Goal: Obtain resource: Obtain resource

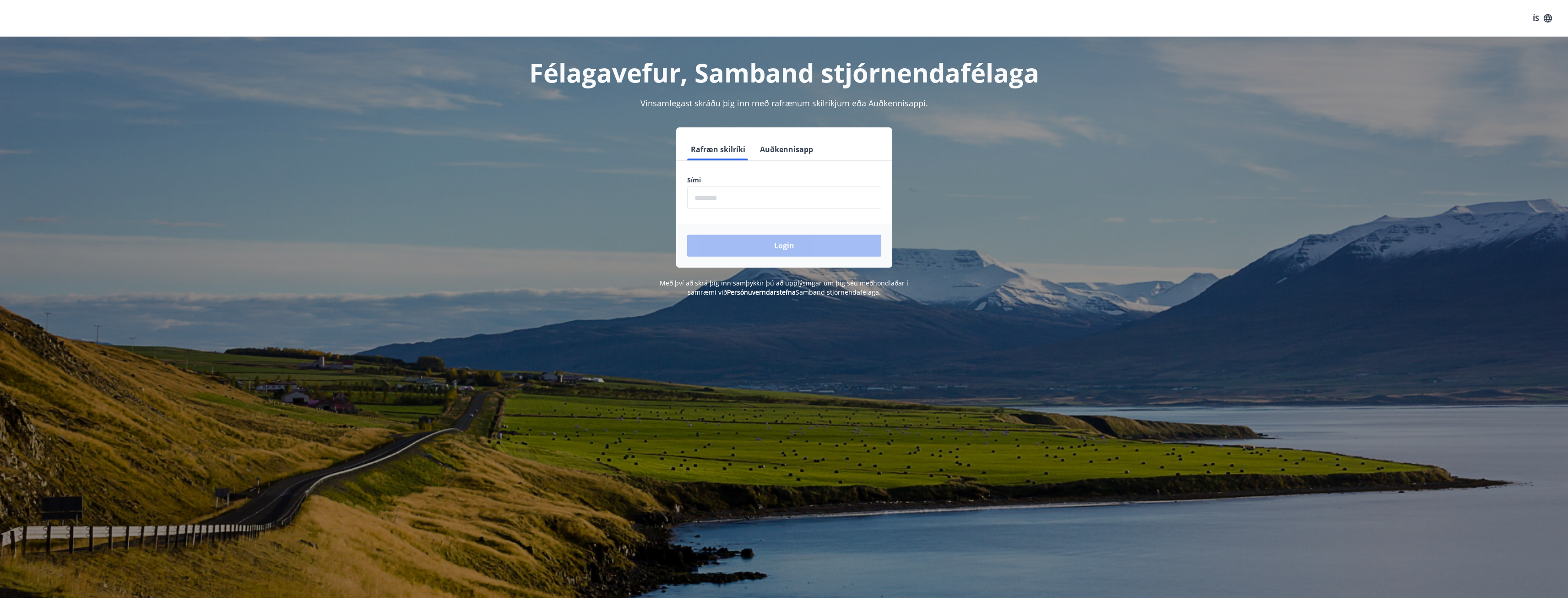
click at [716, 197] on input "phone" at bounding box center [784, 197] width 194 height 23
type input "********"
click at [789, 243] on button "Login" at bounding box center [784, 245] width 194 height 22
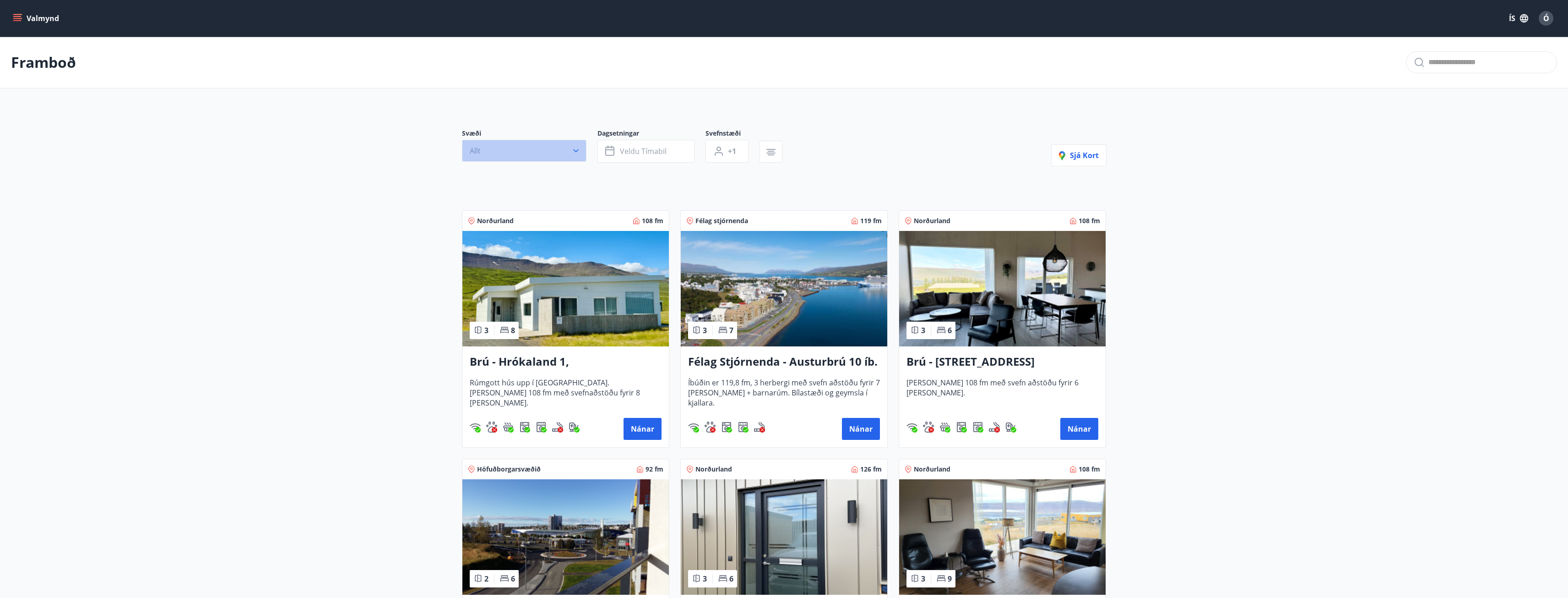
click at [576, 151] on icon "button" at bounding box center [576, 150] width 6 height 3
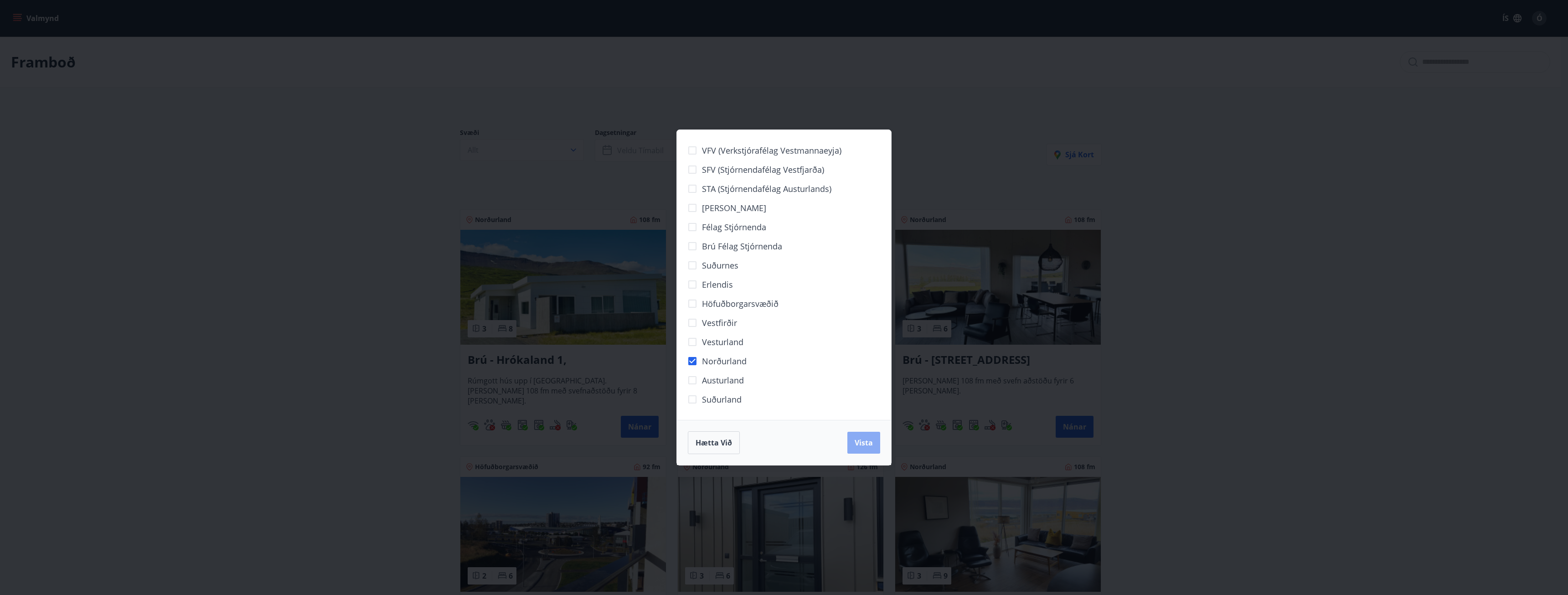
click at [865, 446] on span "Vista" at bounding box center [864, 443] width 19 height 10
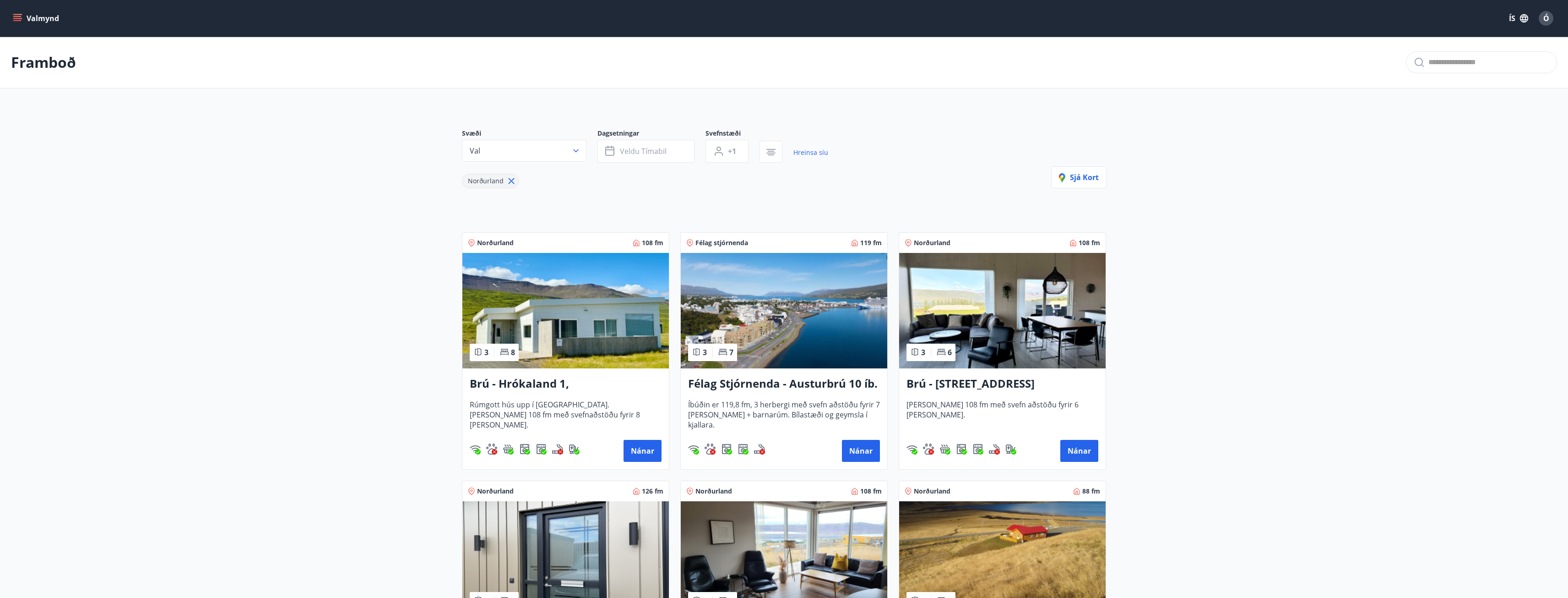
click at [34, 18] on button "Valmynd" at bounding box center [36, 18] width 52 height 17
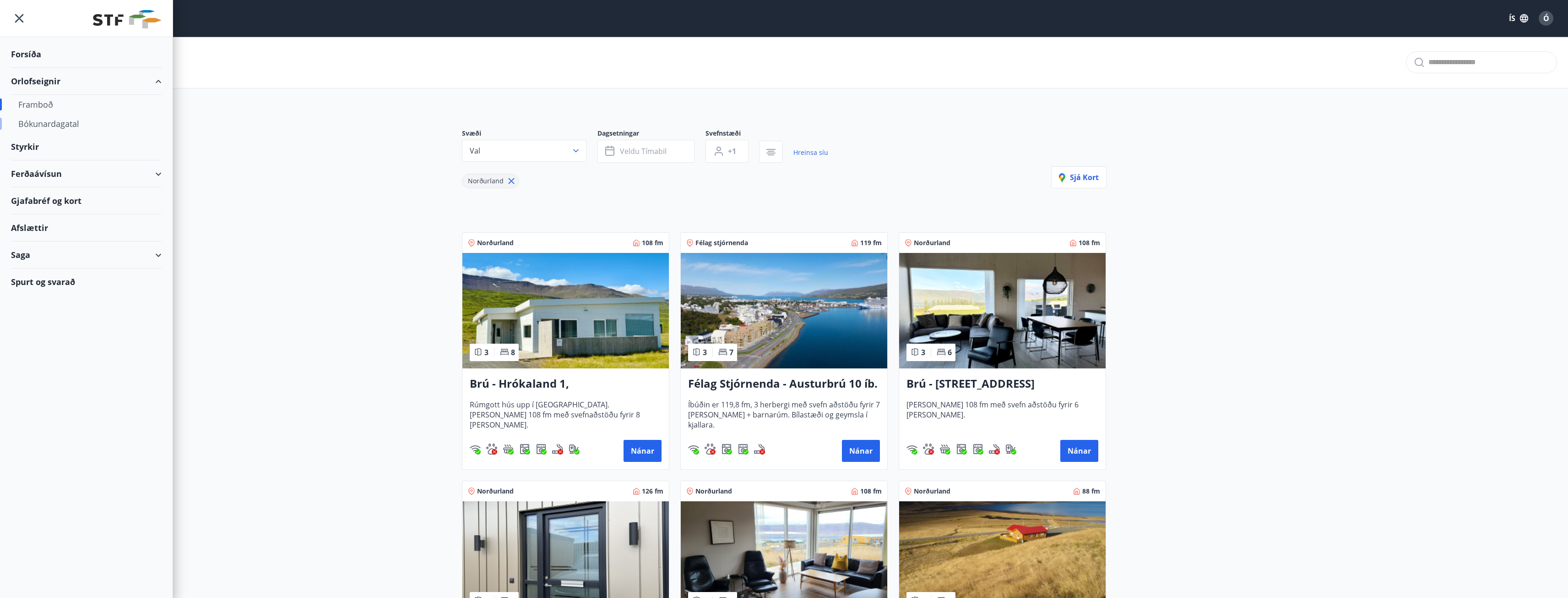
click at [55, 123] on div "Bókunardagatal" at bounding box center [86, 124] width 136 height 20
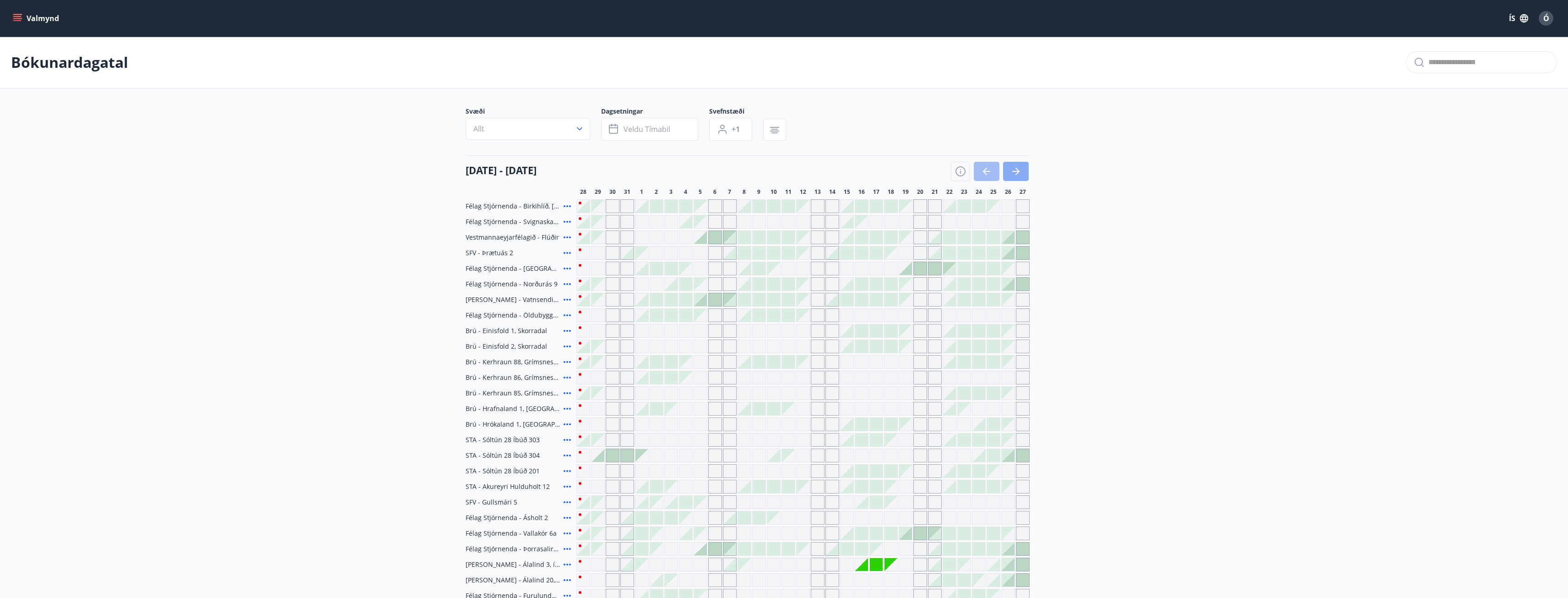
click at [1015, 168] on icon "button" at bounding box center [1016, 171] width 11 height 11
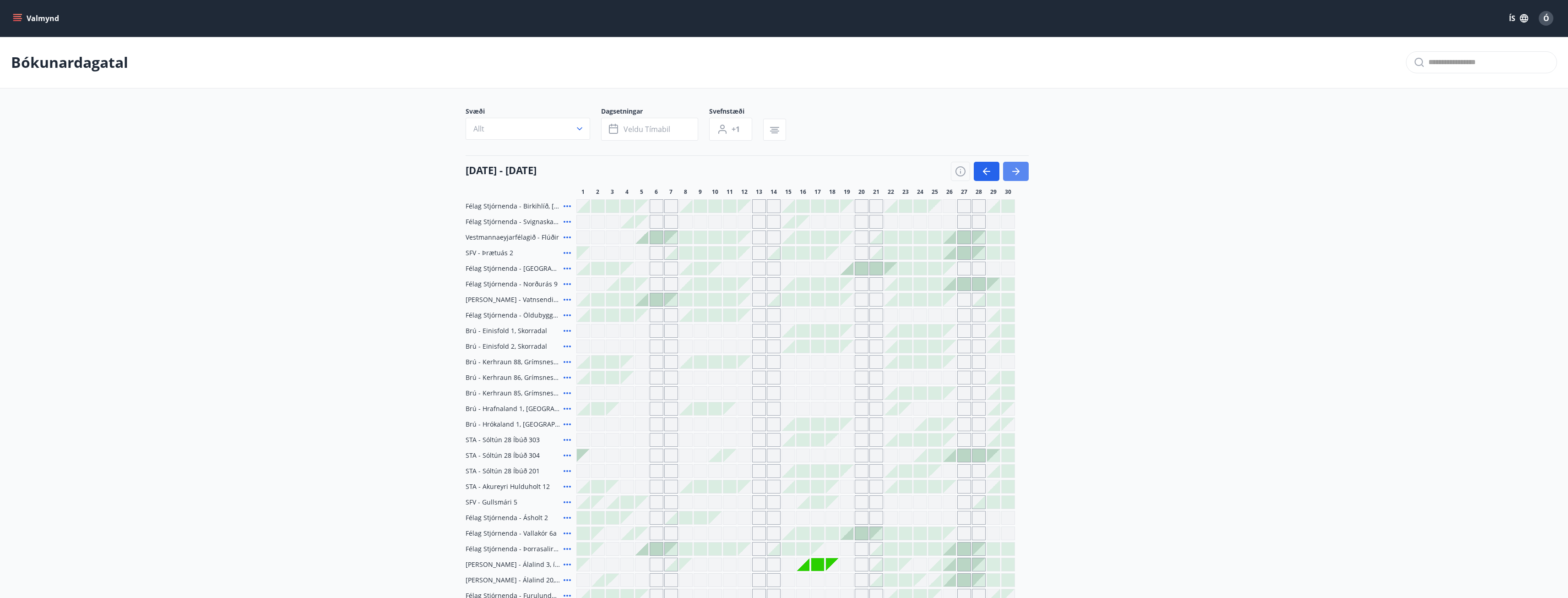
click at [1011, 169] on icon "button" at bounding box center [1016, 171] width 11 height 11
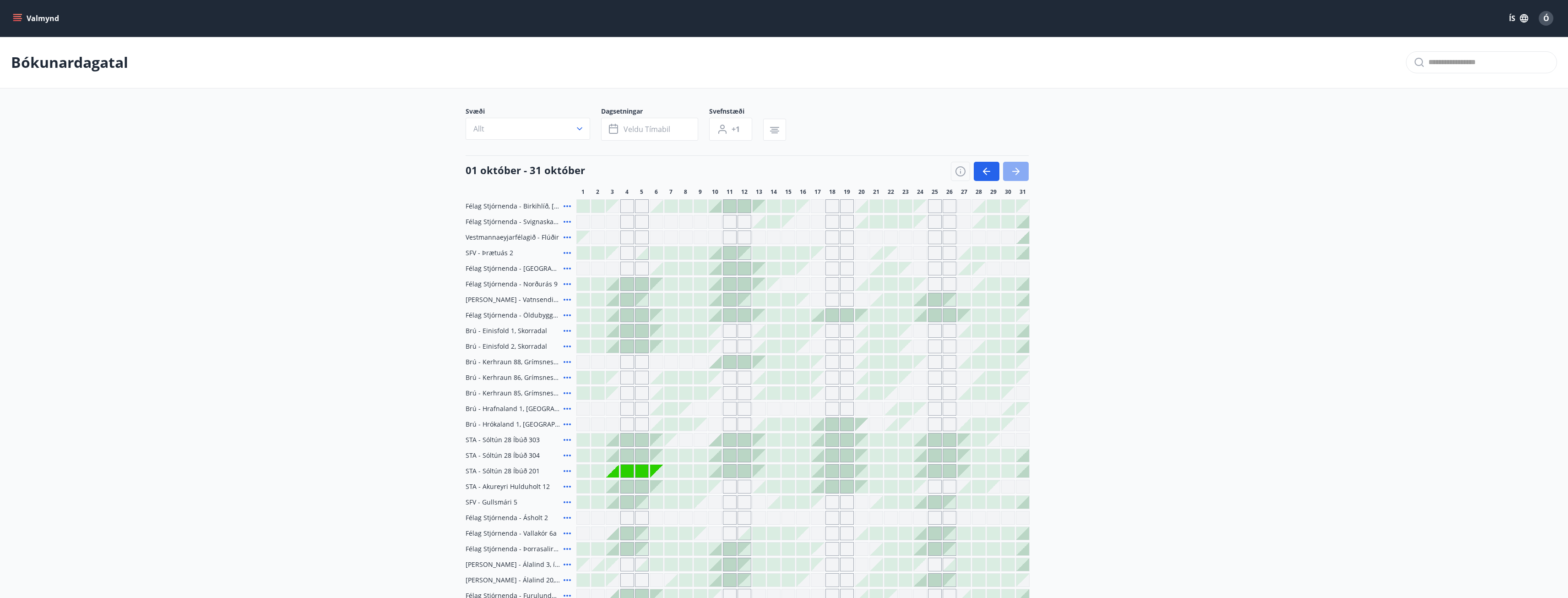
click at [1016, 171] on icon "button" at bounding box center [1016, 171] width 11 height 11
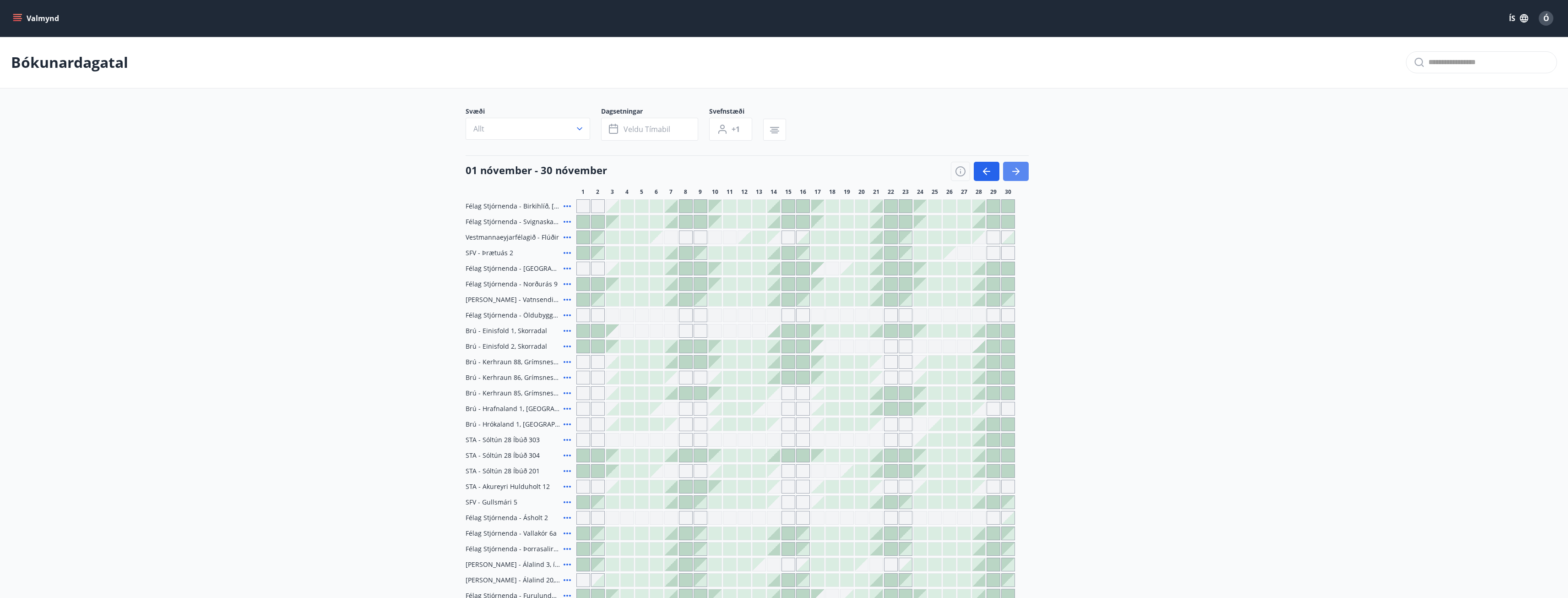
click at [1019, 171] on icon "button" at bounding box center [1016, 171] width 11 height 11
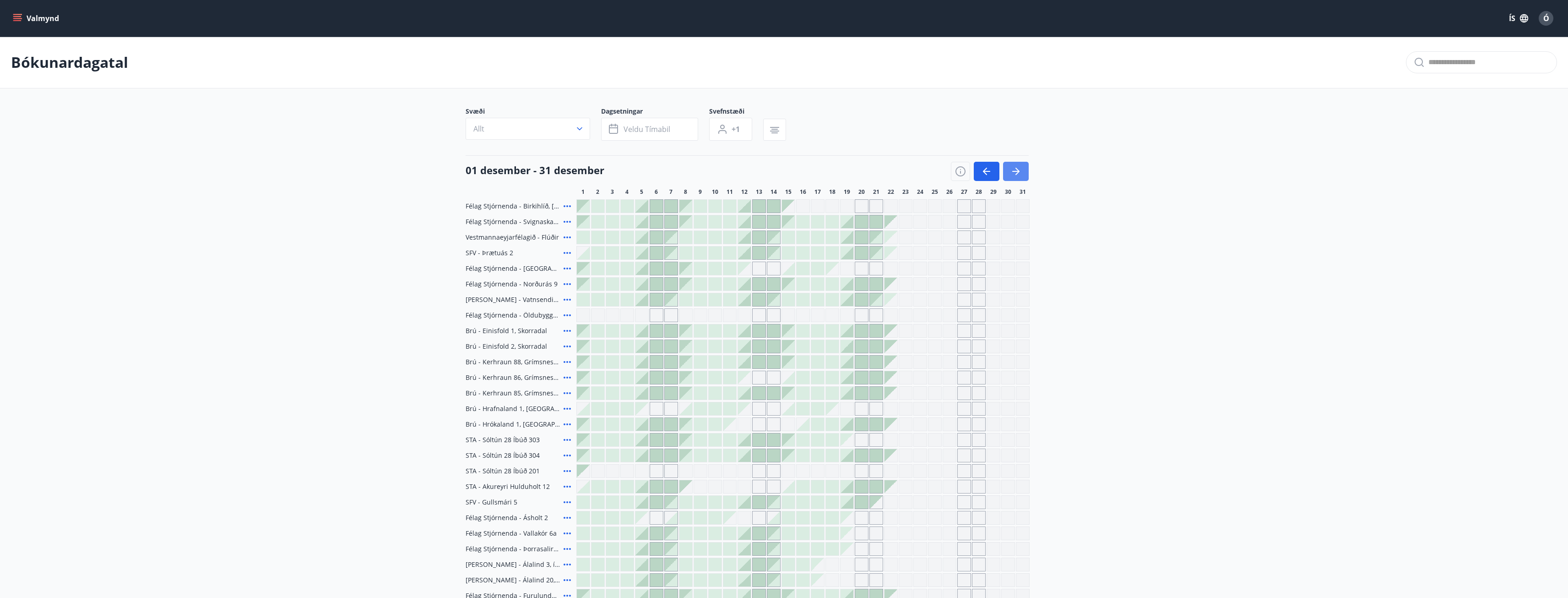
click at [1023, 172] on button "button" at bounding box center [1016, 172] width 26 height 20
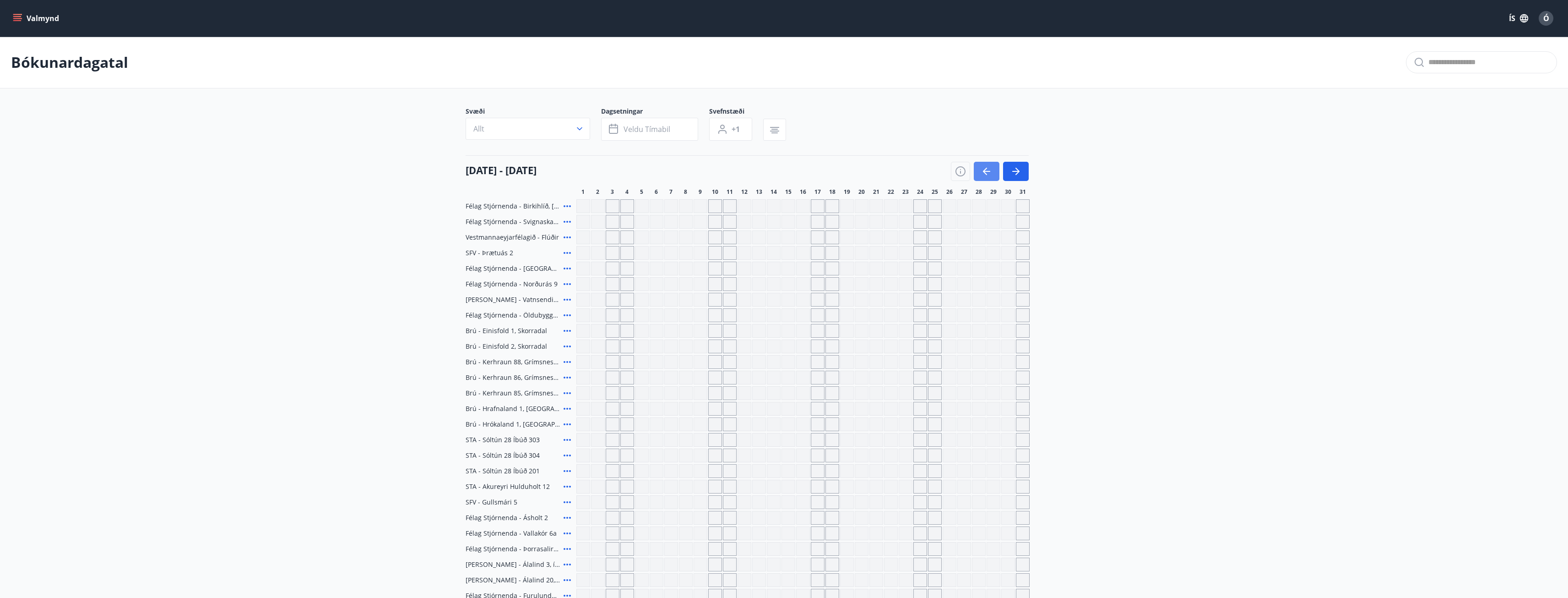
click at [990, 170] on icon "button" at bounding box center [986, 171] width 11 height 11
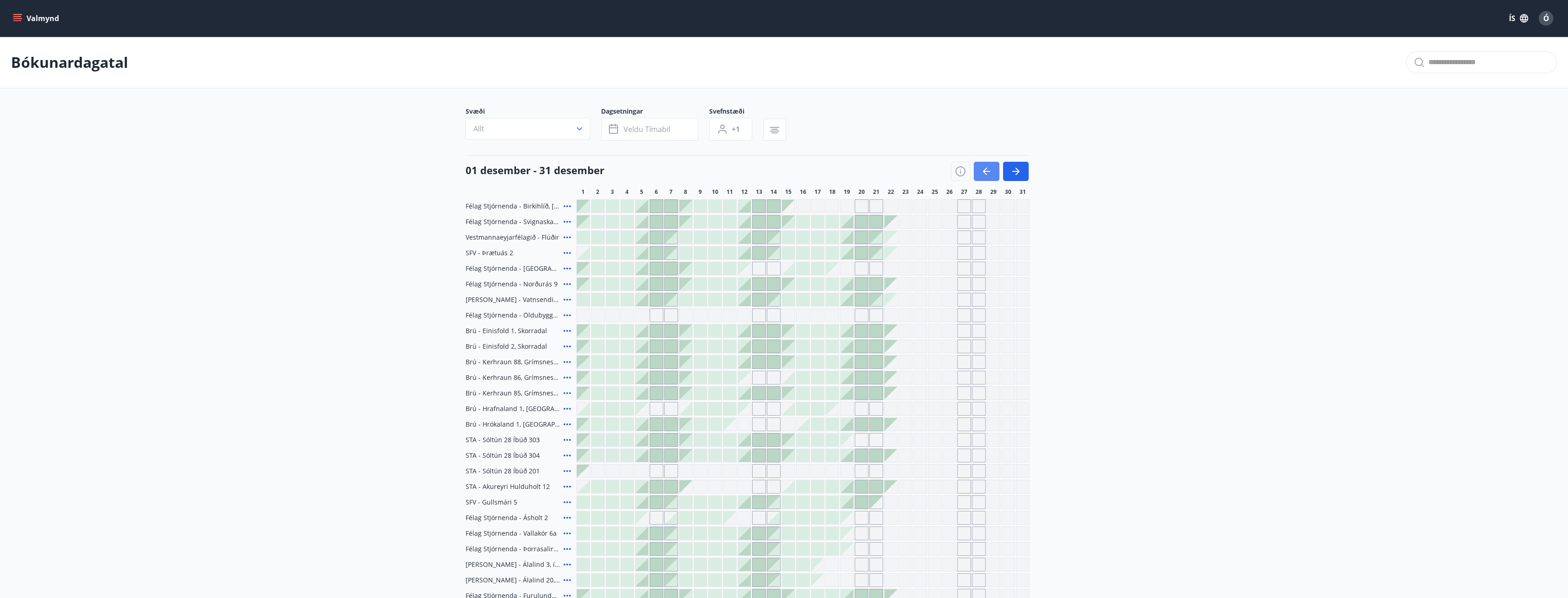
click at [990, 170] on icon "button" at bounding box center [986, 171] width 11 height 11
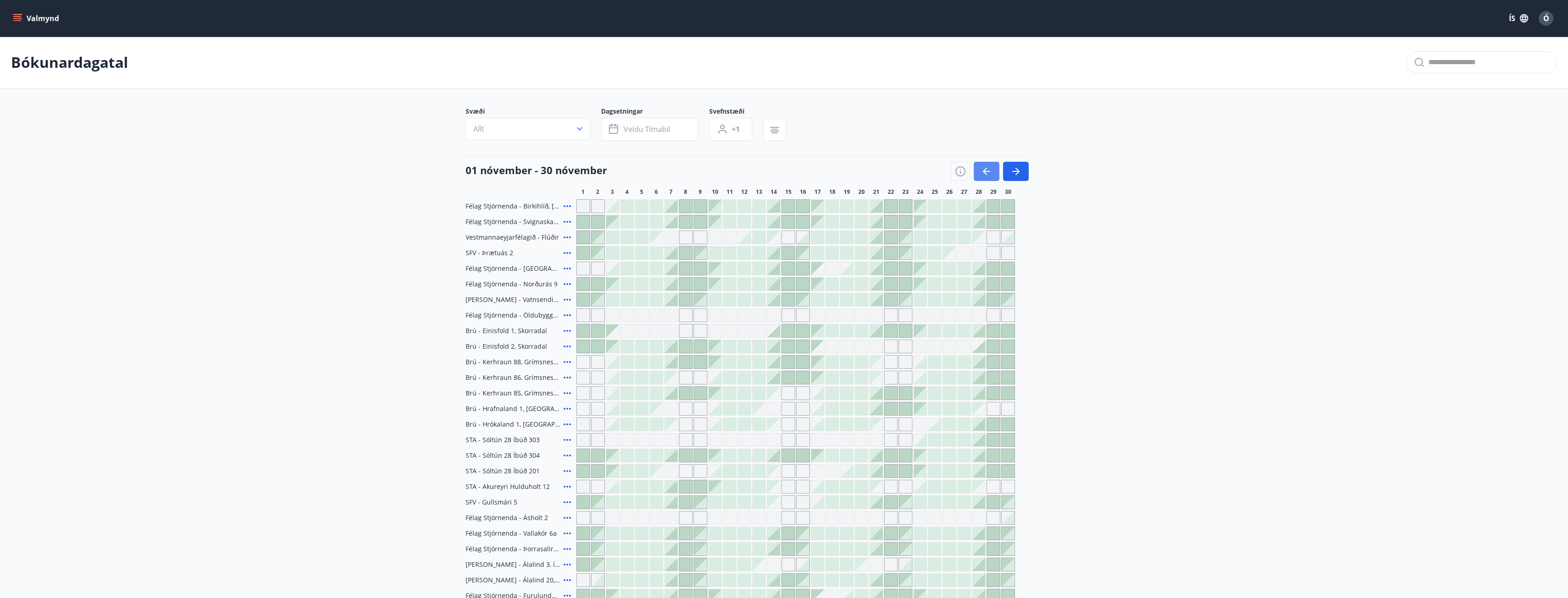
click at [990, 170] on icon "button" at bounding box center [986, 171] width 11 height 11
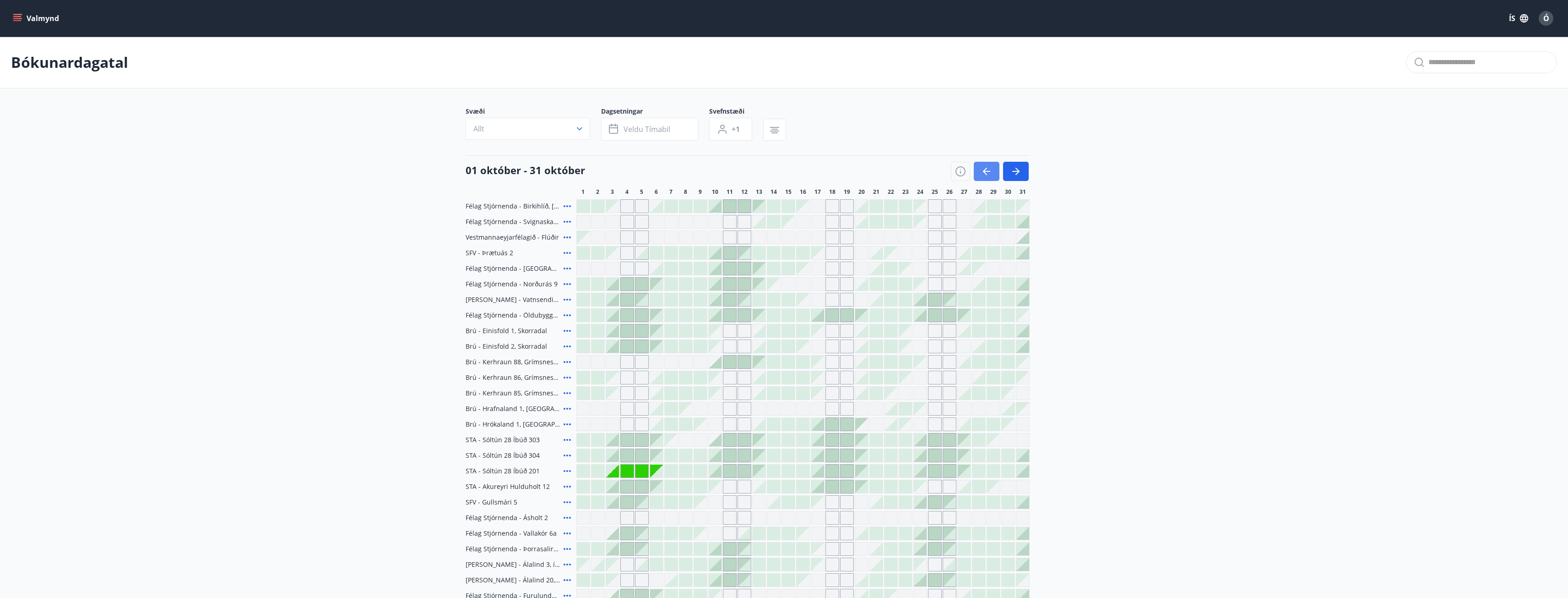
click at [990, 170] on icon "button" at bounding box center [986, 171] width 11 height 11
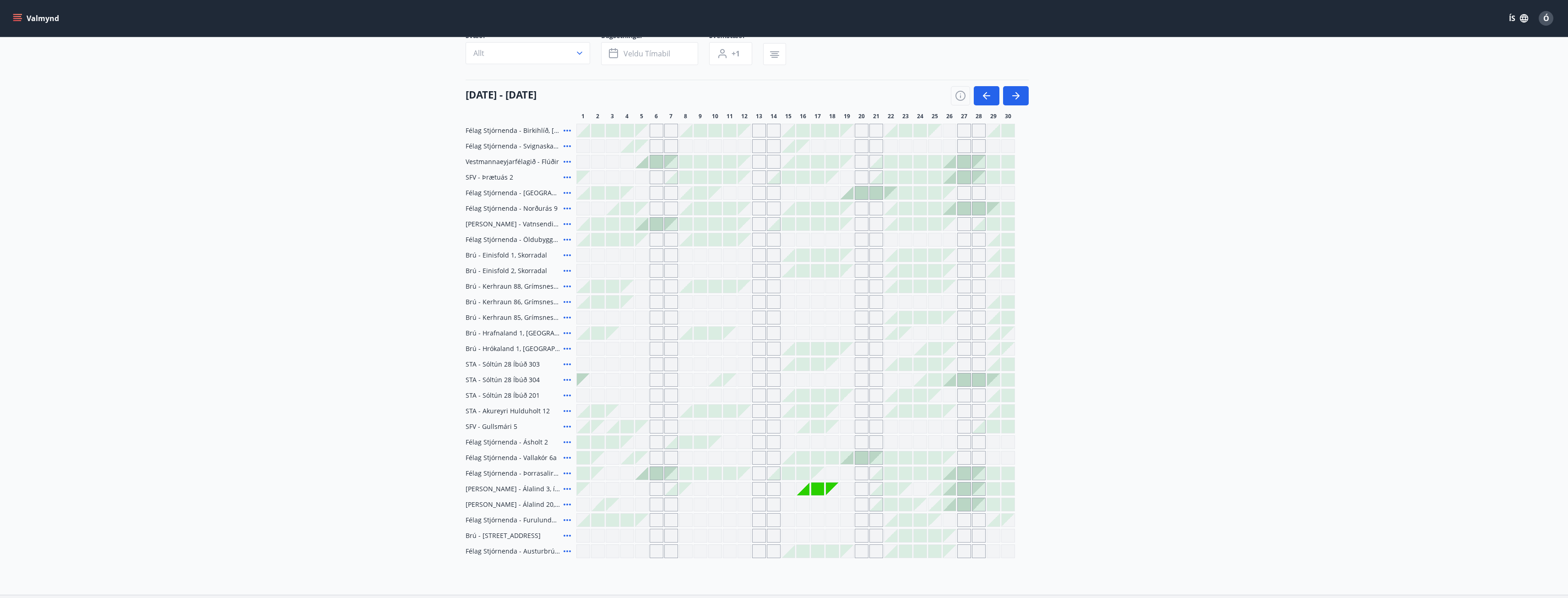
scroll to position [91, 0]
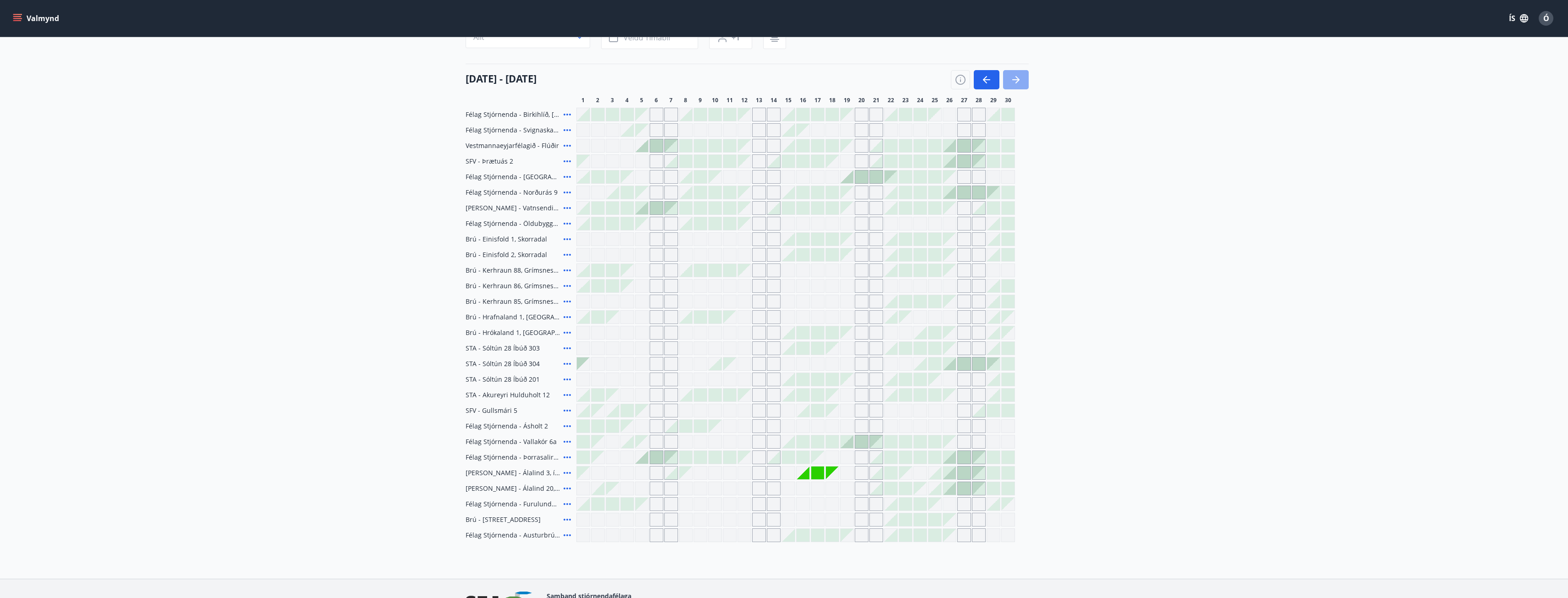
click at [1020, 76] on icon "button" at bounding box center [1016, 80] width 11 height 11
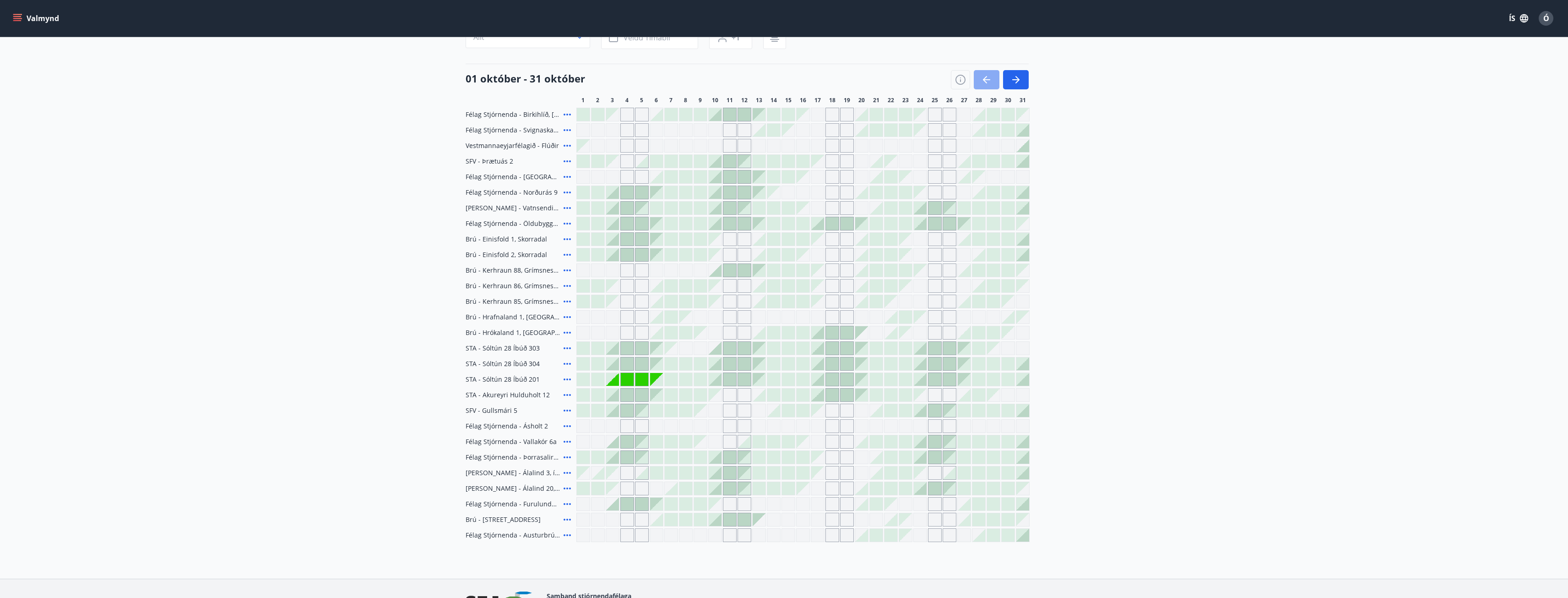
click at [993, 76] on button "button" at bounding box center [986, 80] width 26 height 20
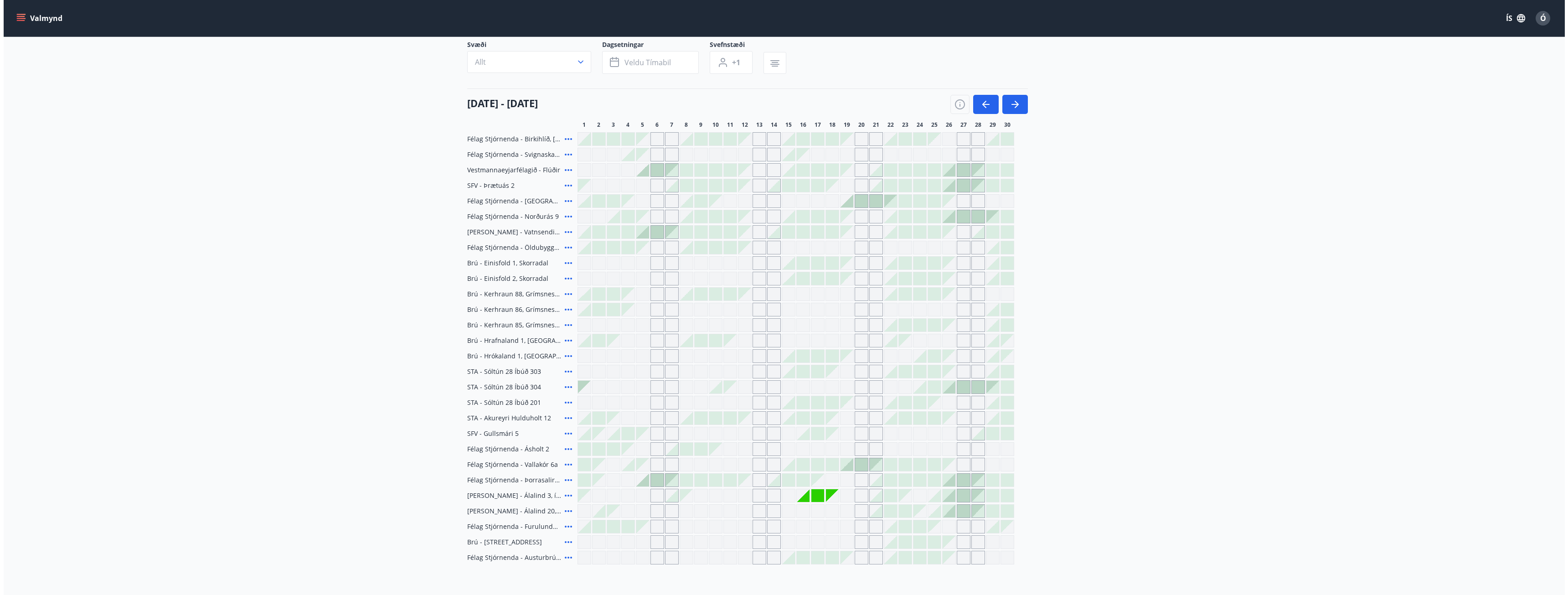
scroll to position [0, 0]
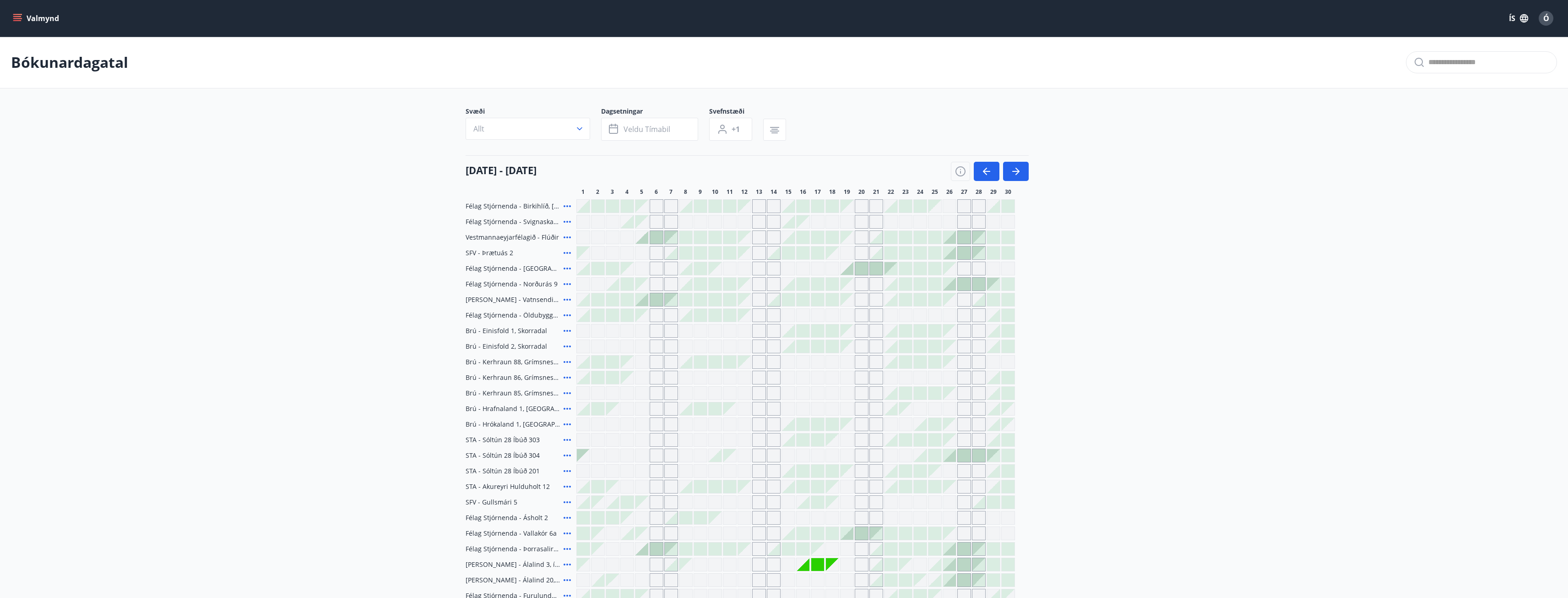
click at [1544, 25] on div "Ó" at bounding box center [1545, 18] width 15 height 15
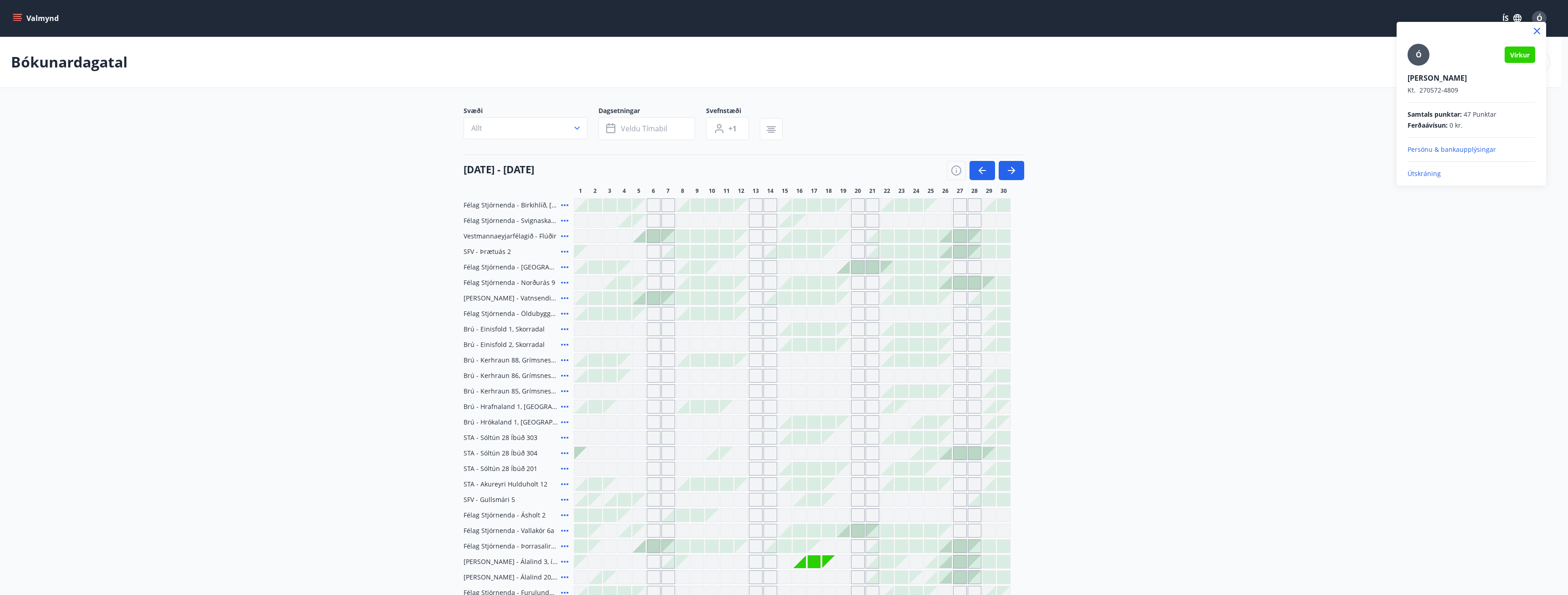
click at [1421, 174] on p "Útskráning" at bounding box center [1471, 173] width 128 height 9
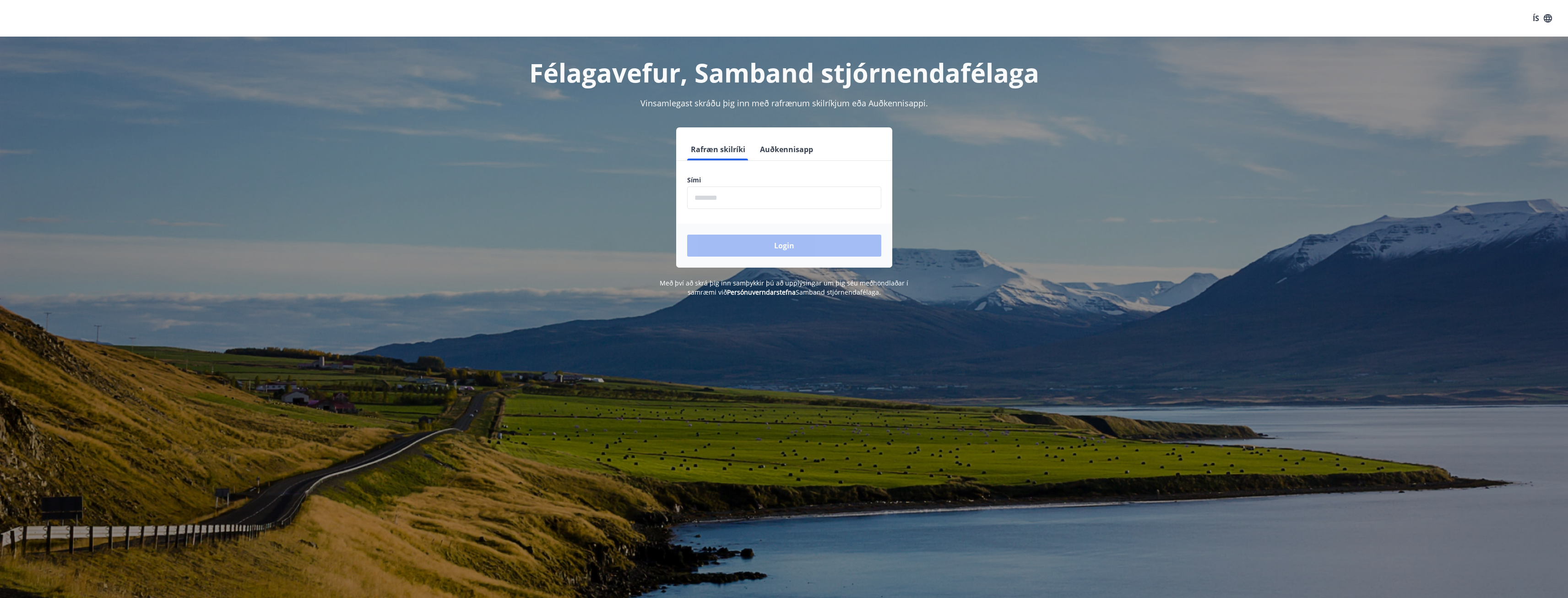
click at [763, 192] on input "phone" at bounding box center [784, 197] width 194 height 23
type input "********"
click at [801, 247] on button "Login" at bounding box center [784, 245] width 194 height 22
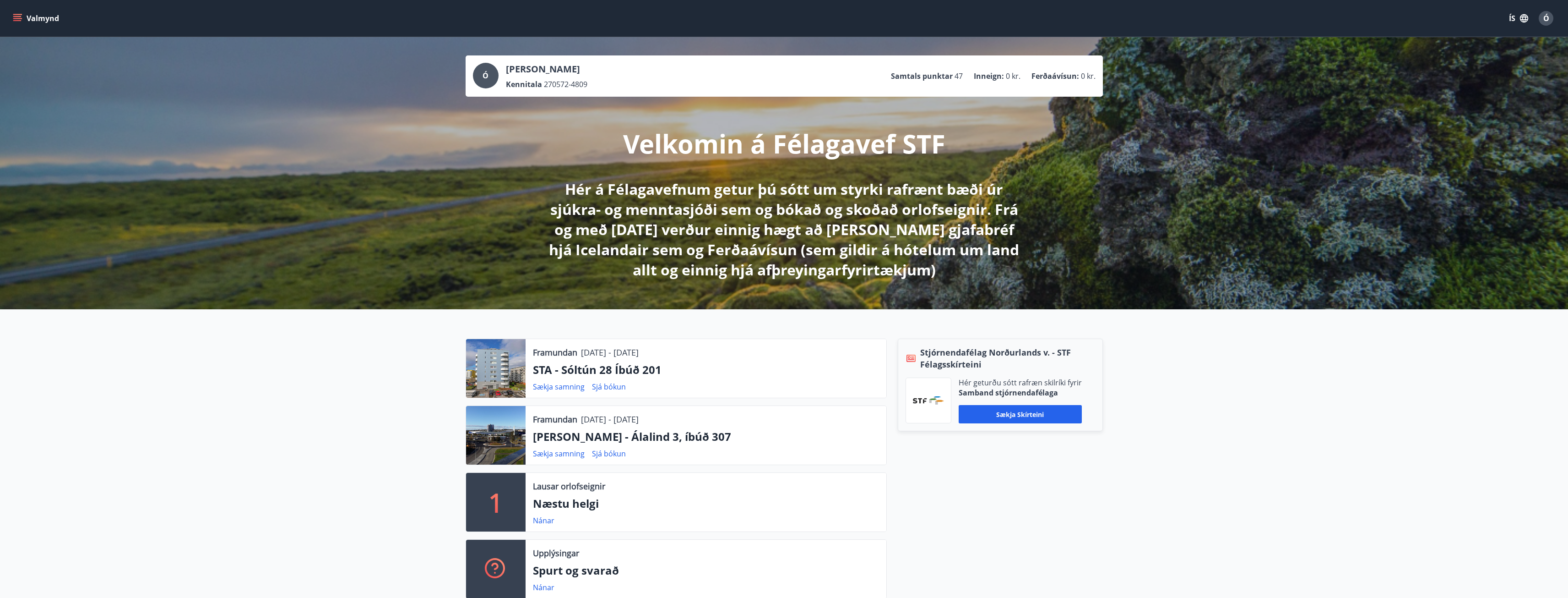
click at [484, 78] on span "Ó" at bounding box center [486, 76] width 6 height 10
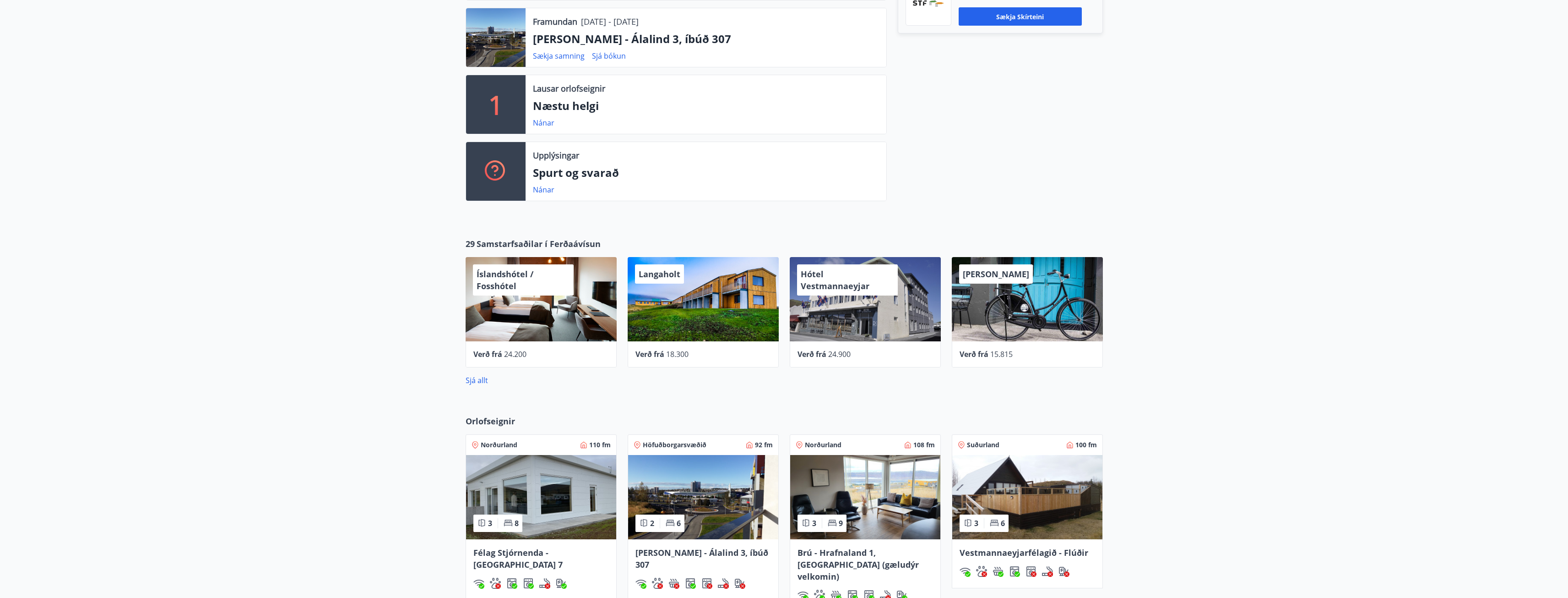
scroll to position [412, 0]
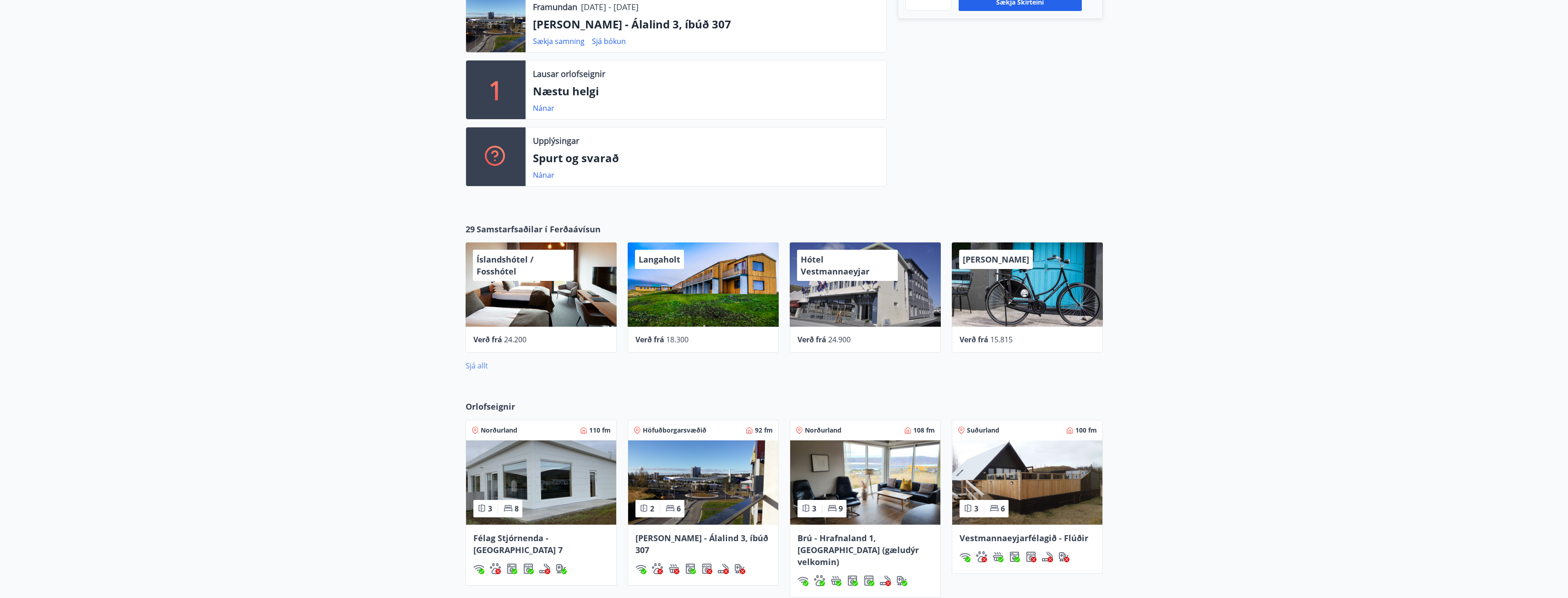
click at [474, 365] on link "Sjá allt" at bounding box center [477, 365] width 23 height 10
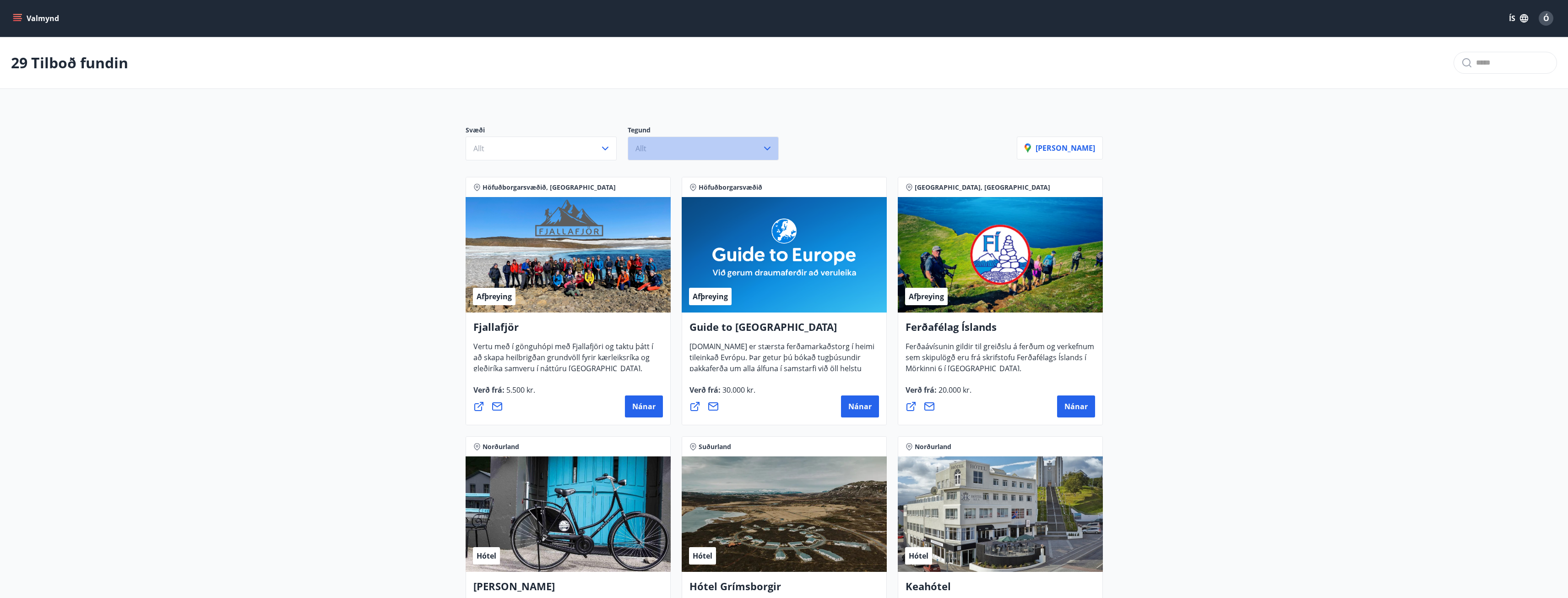
click at [765, 147] on icon "button" at bounding box center [766, 148] width 11 height 11
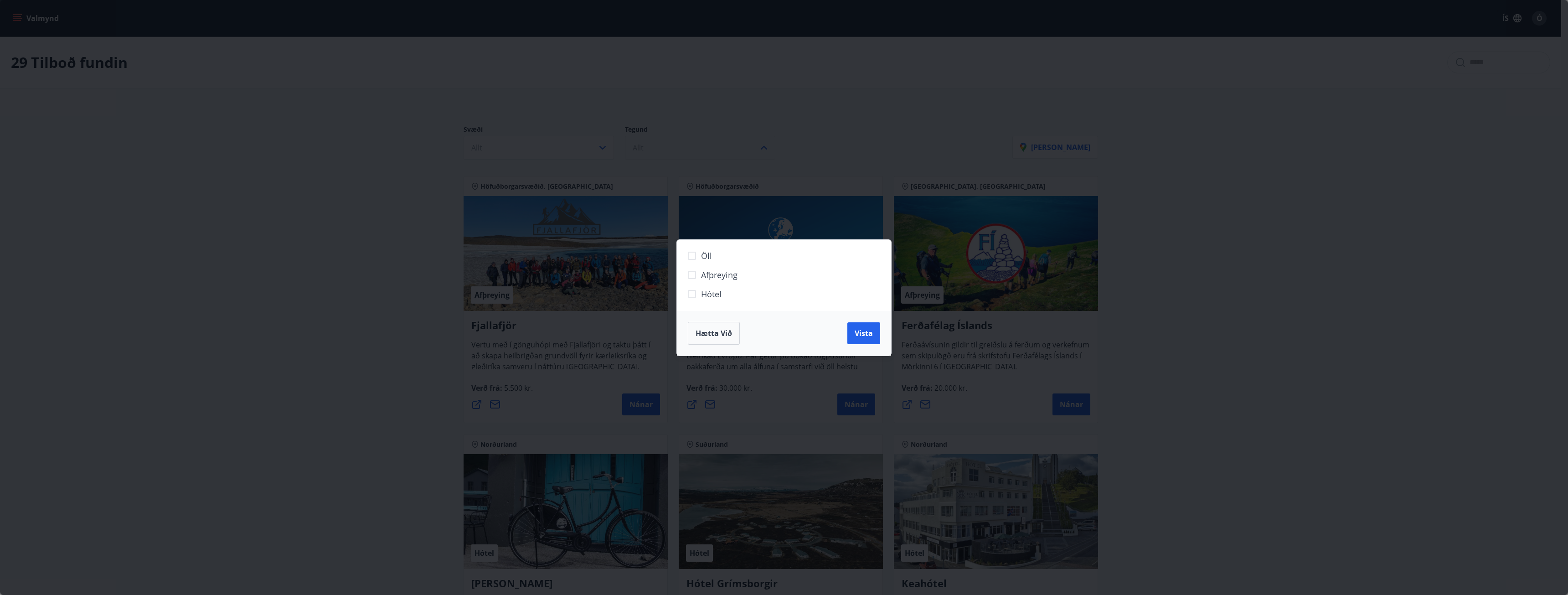
click at [1171, 239] on div "Öll Afþreying Hótel Hætta við Vista" at bounding box center [784, 297] width 1568 height 595
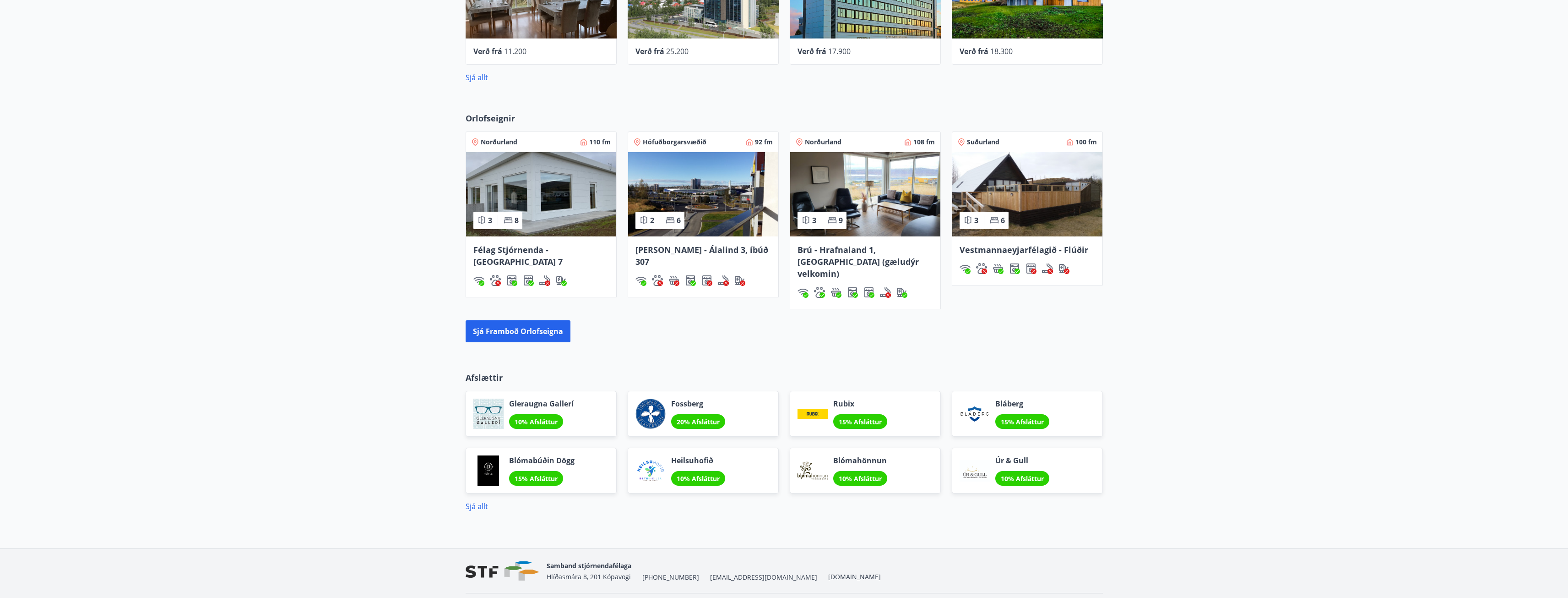
scroll to position [716, 0]
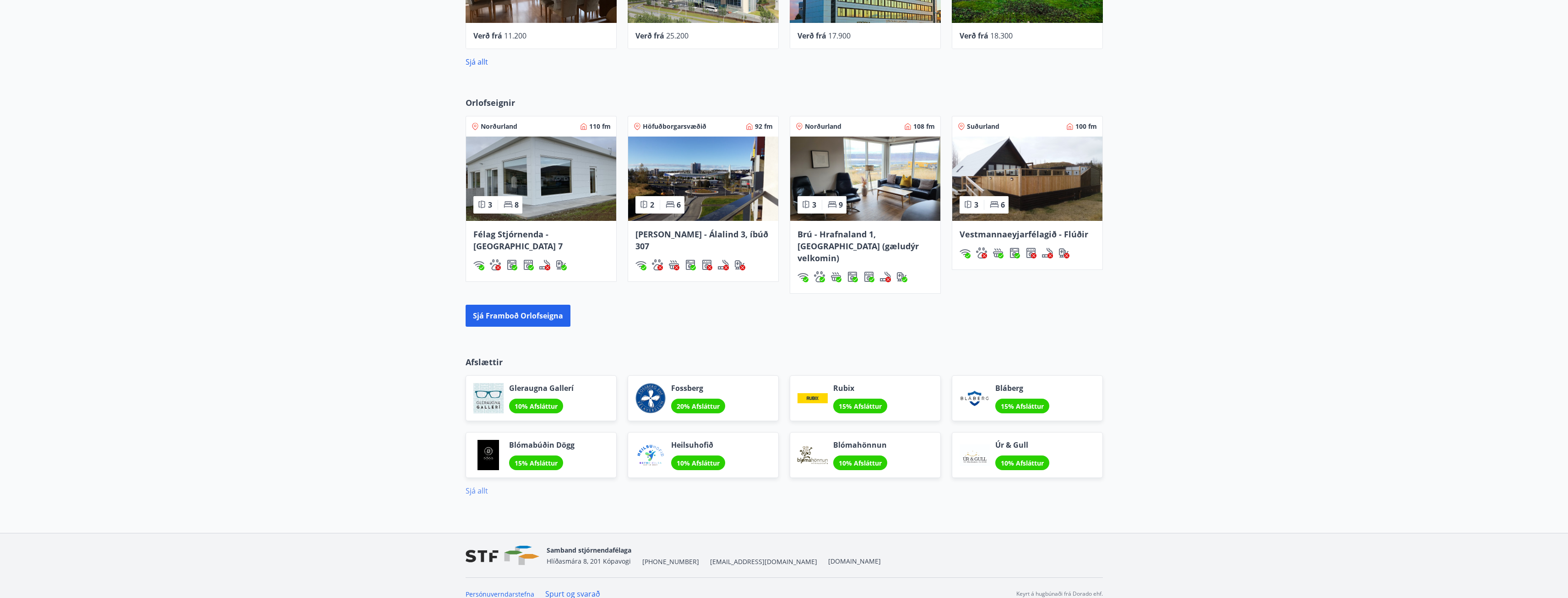
click at [477, 486] on link "Sjá allt" at bounding box center [477, 491] width 23 height 10
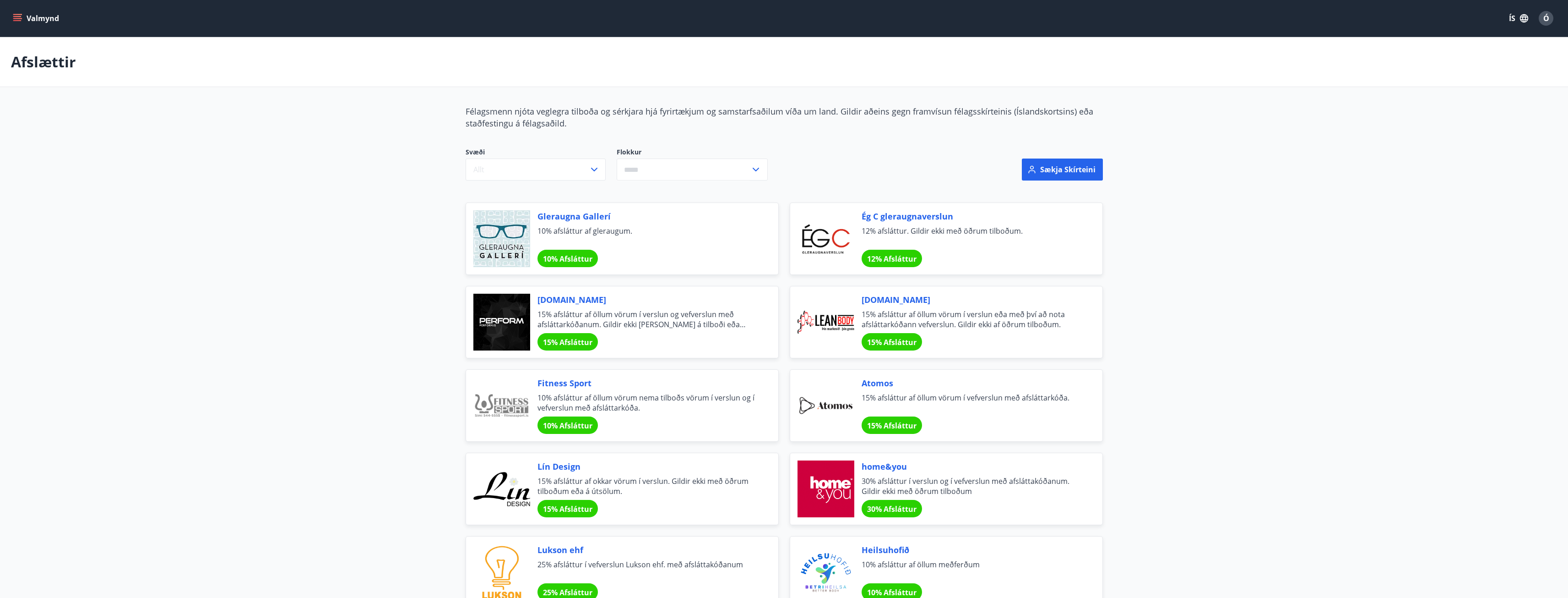
click at [12, 17] on button "Valmynd" at bounding box center [36, 18] width 52 height 17
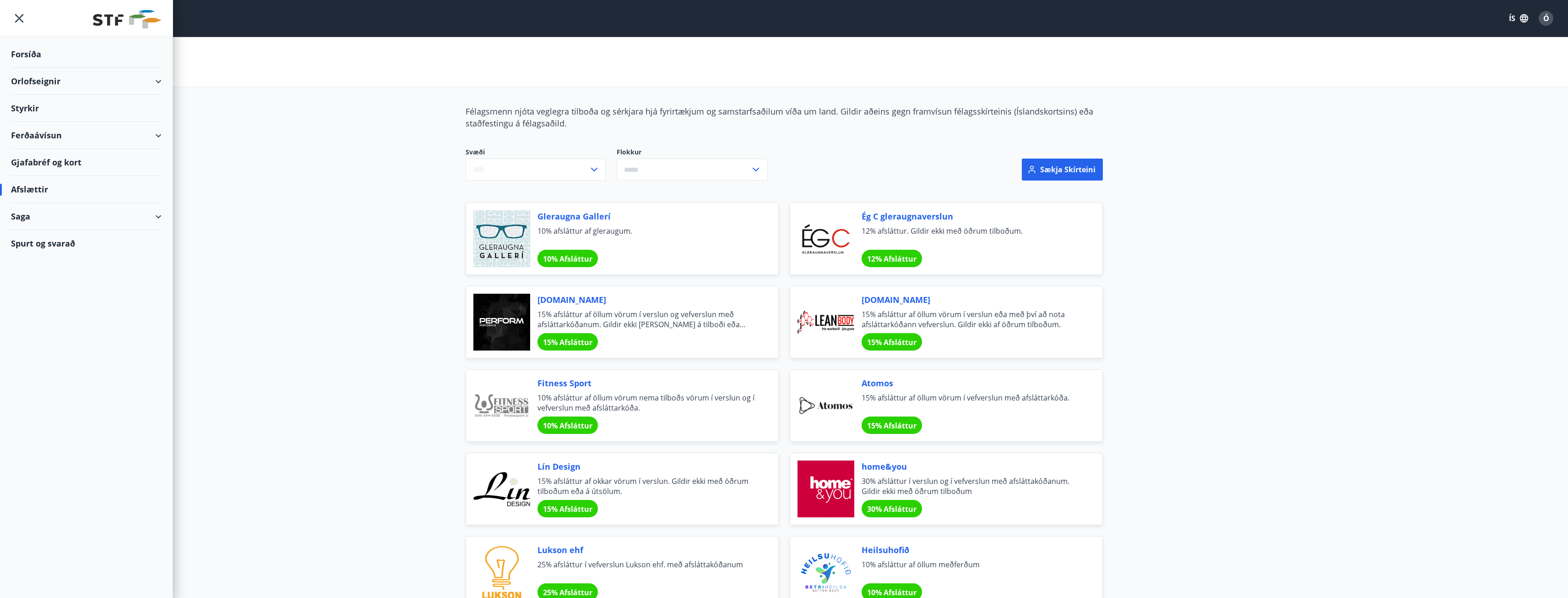
click at [153, 132] on div "Ferðaávísun" at bounding box center [86, 136] width 151 height 27
click at [37, 217] on div "Gjafabréf og kort" at bounding box center [86, 220] width 151 height 27
click at [1059, 167] on button "Sækja skírteini" at bounding box center [1062, 169] width 81 height 22
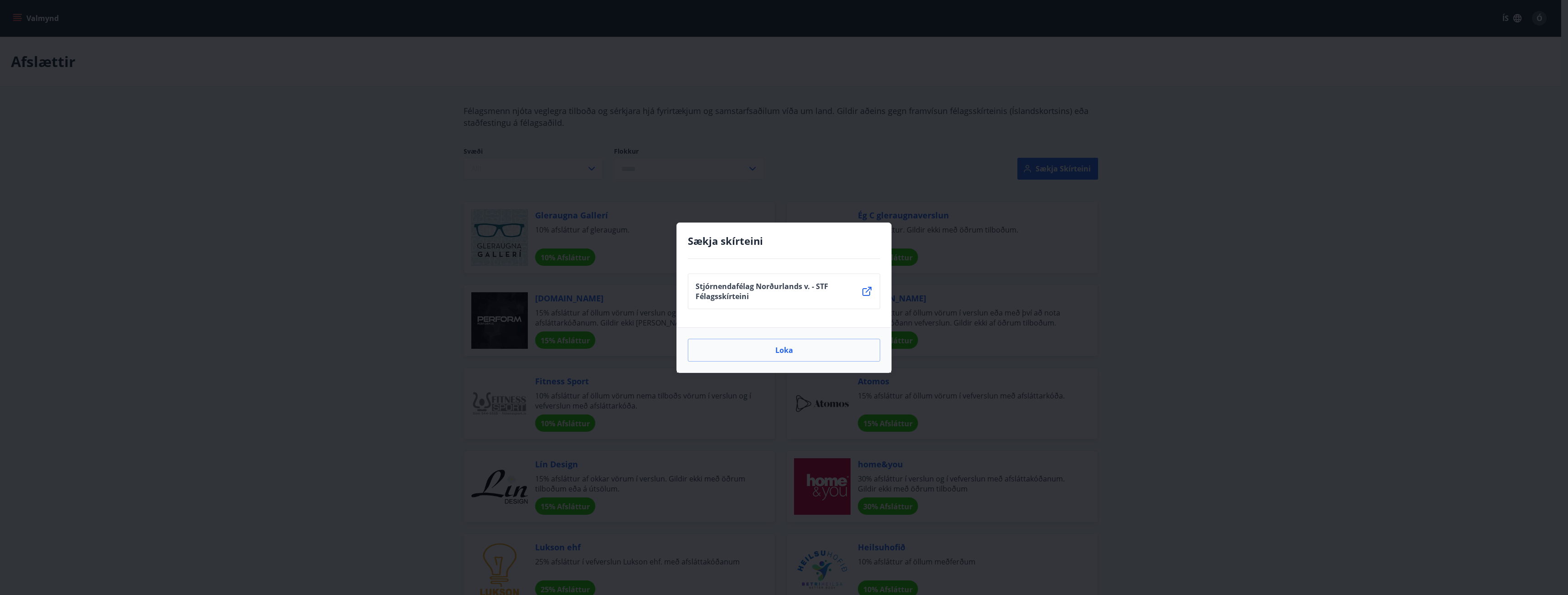
click at [866, 293] on icon at bounding box center [867, 291] width 11 height 11
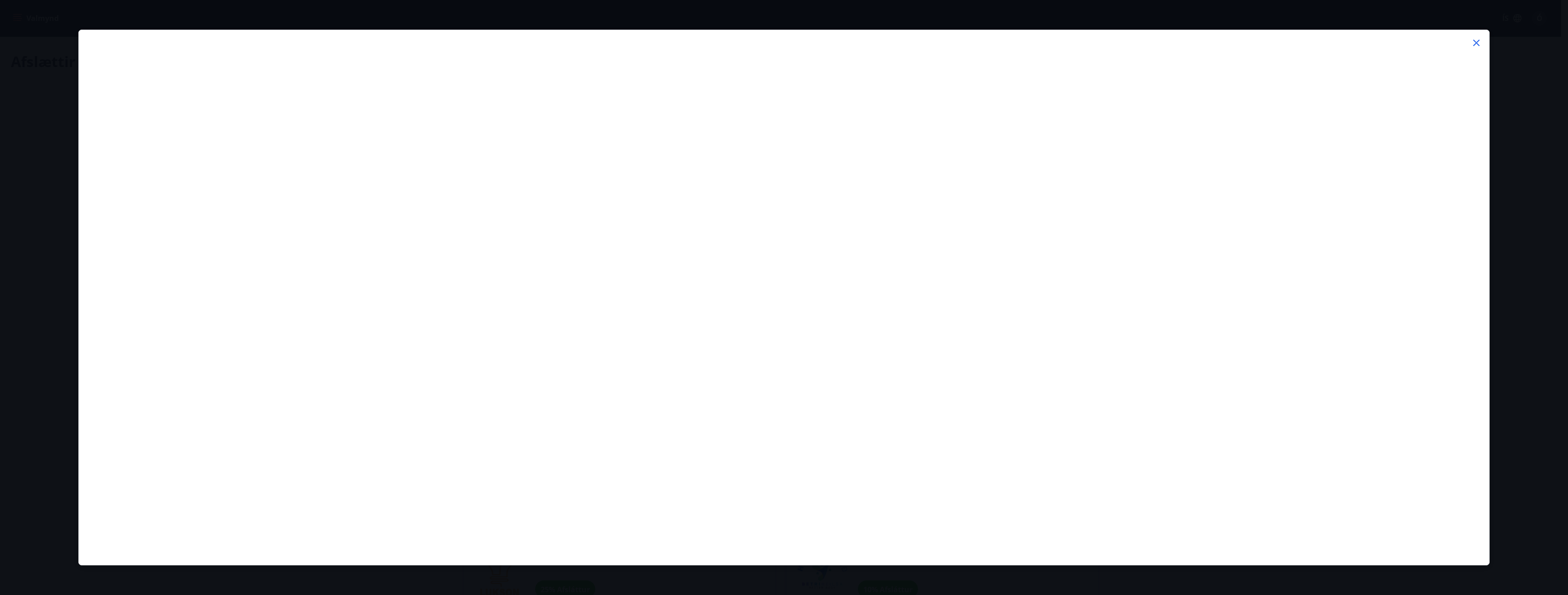
click at [1479, 44] on icon at bounding box center [1476, 42] width 11 height 11
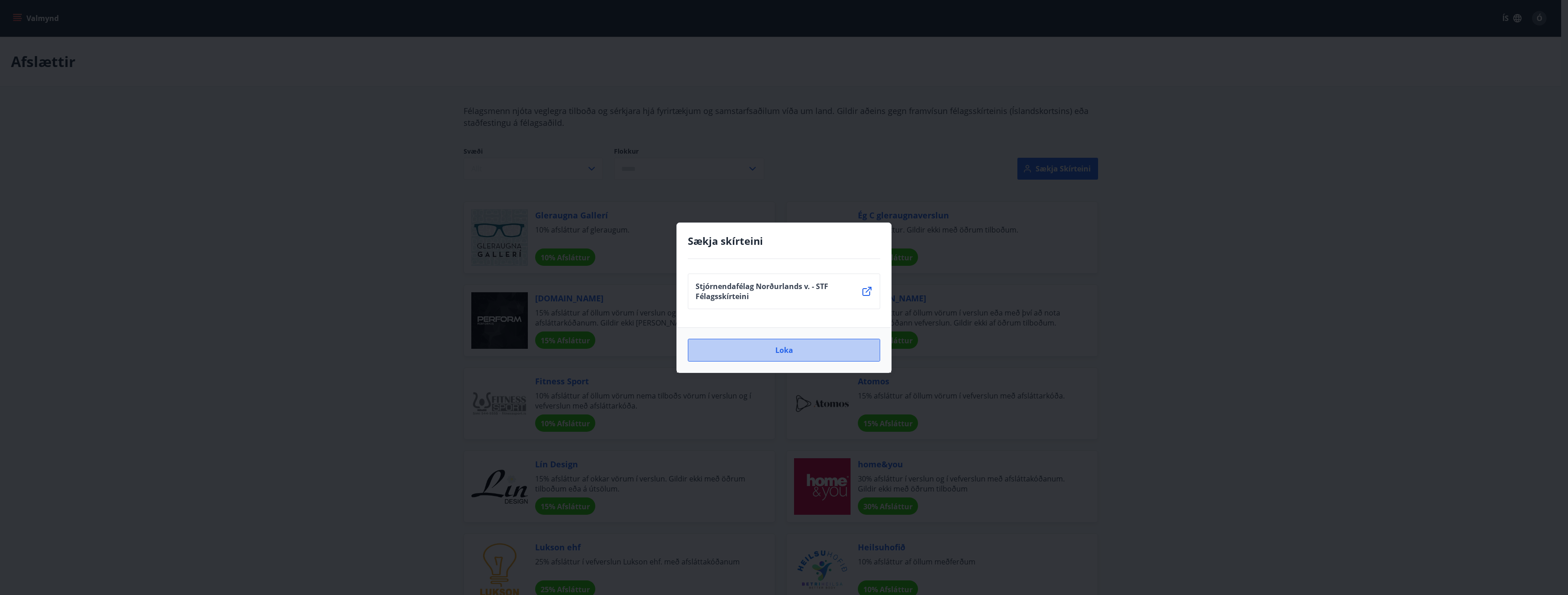
click at [797, 353] on button "Loka" at bounding box center [784, 350] width 192 height 22
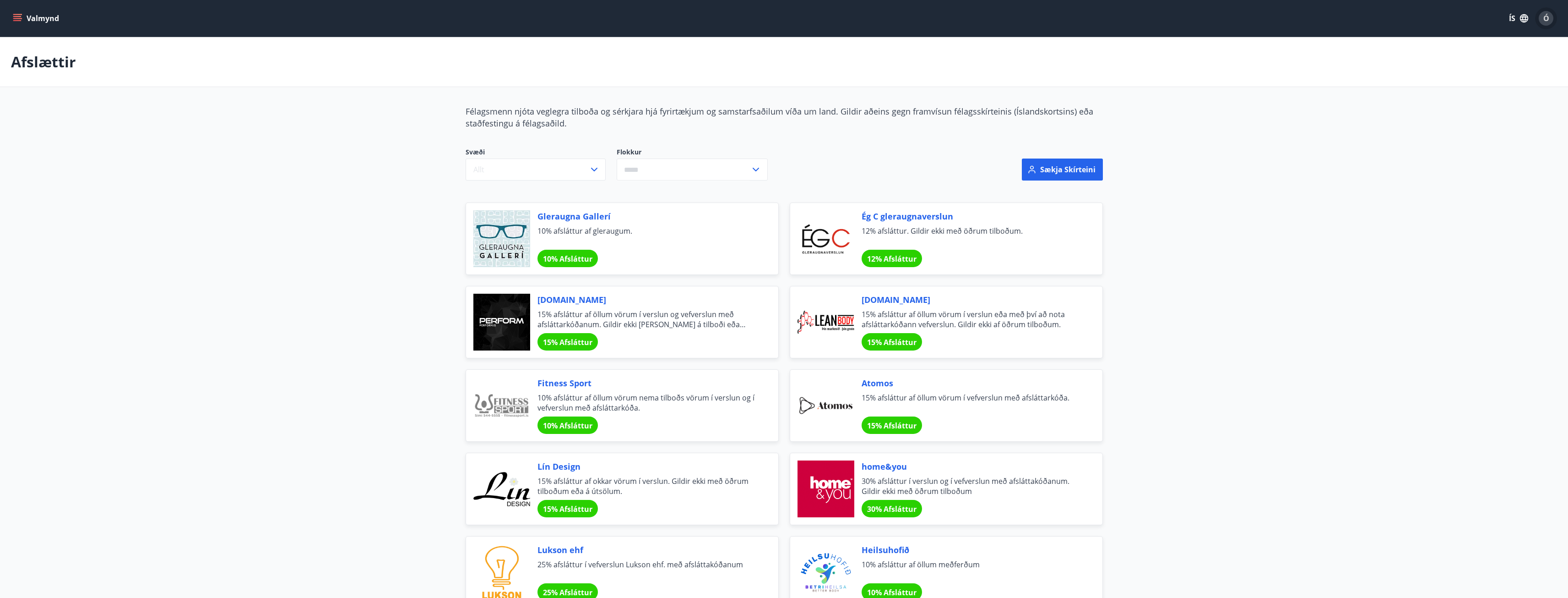
click at [1544, 19] on span "Ó" at bounding box center [1546, 19] width 6 height 10
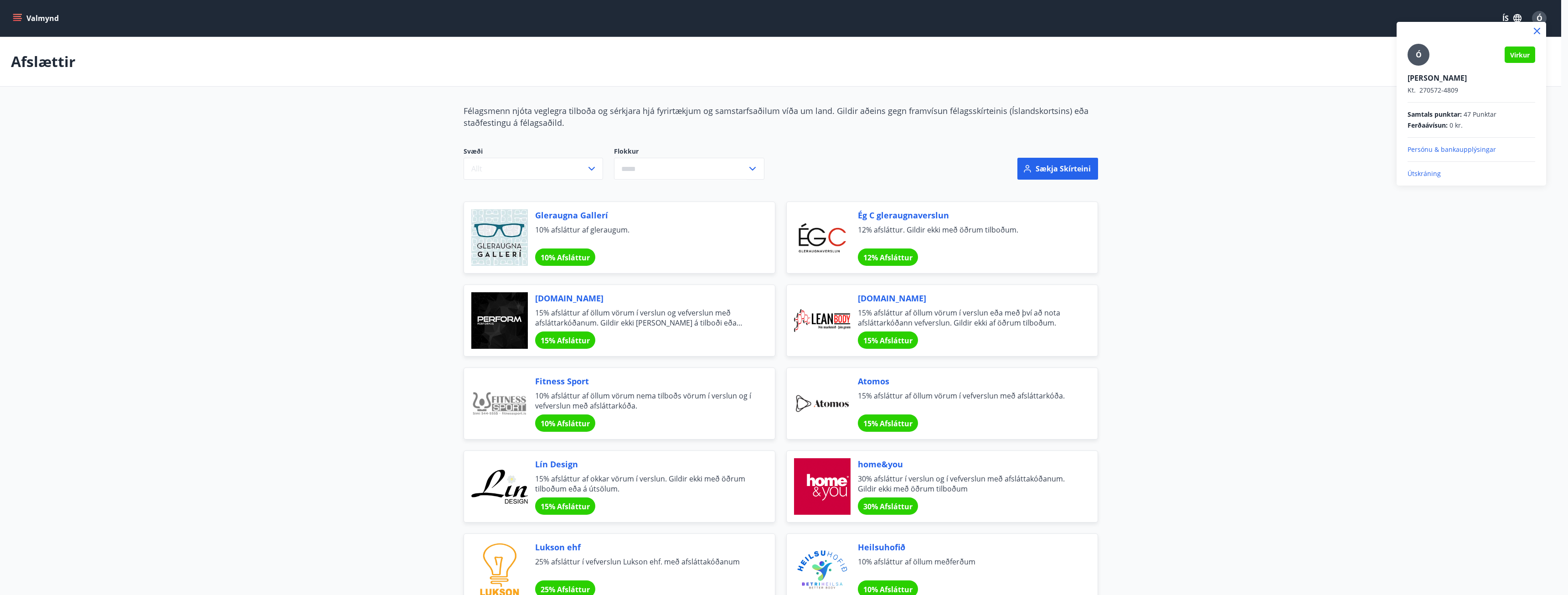
click at [1420, 171] on p "Útskráning" at bounding box center [1471, 173] width 128 height 9
